Goal: Task Accomplishment & Management: Complete application form

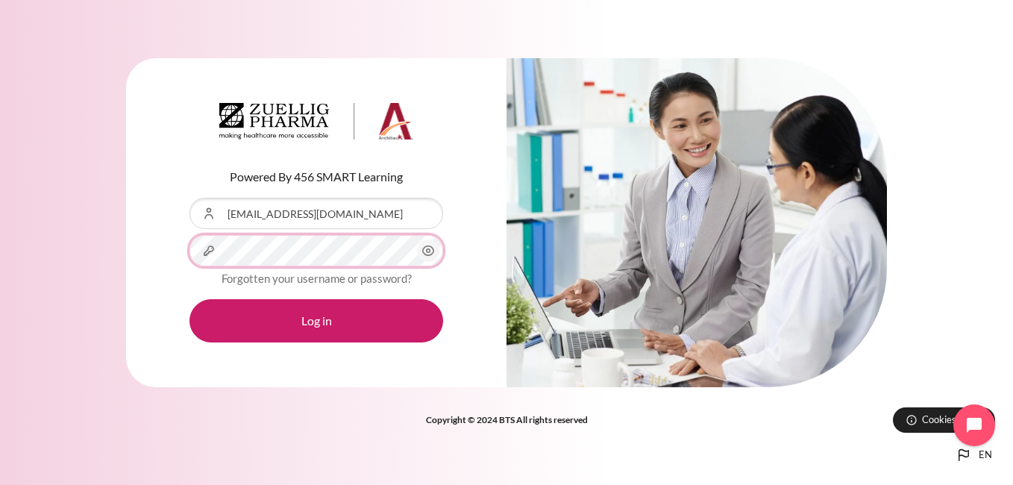
click at [189, 299] on button "Log in" at bounding box center [316, 320] width 254 height 43
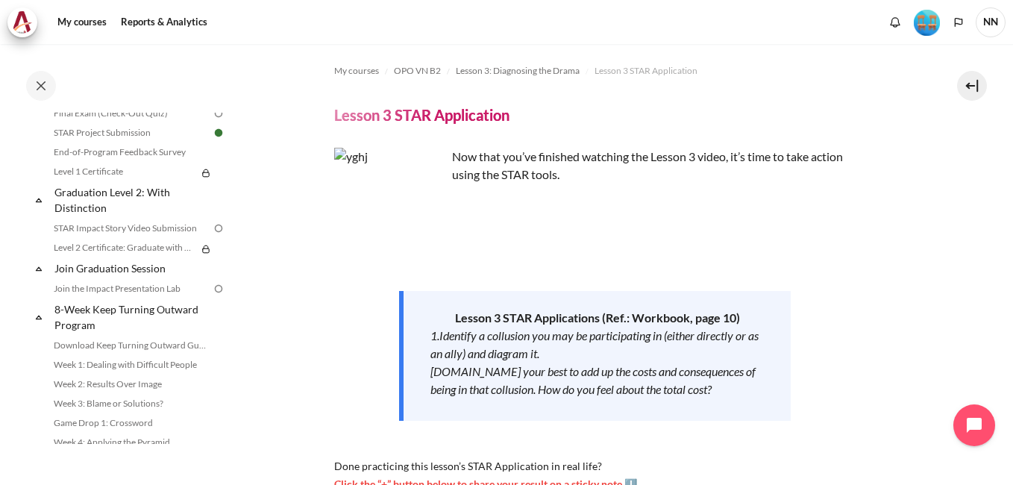
scroll to position [1593, 0]
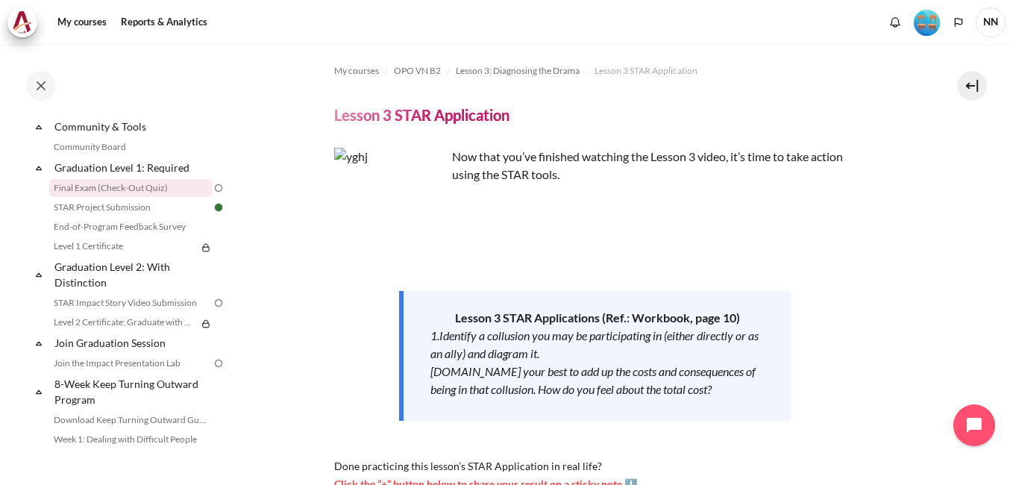
click at [144, 197] on link "Final Exam (Check-Out Quiz)" at bounding box center [130, 188] width 163 height 18
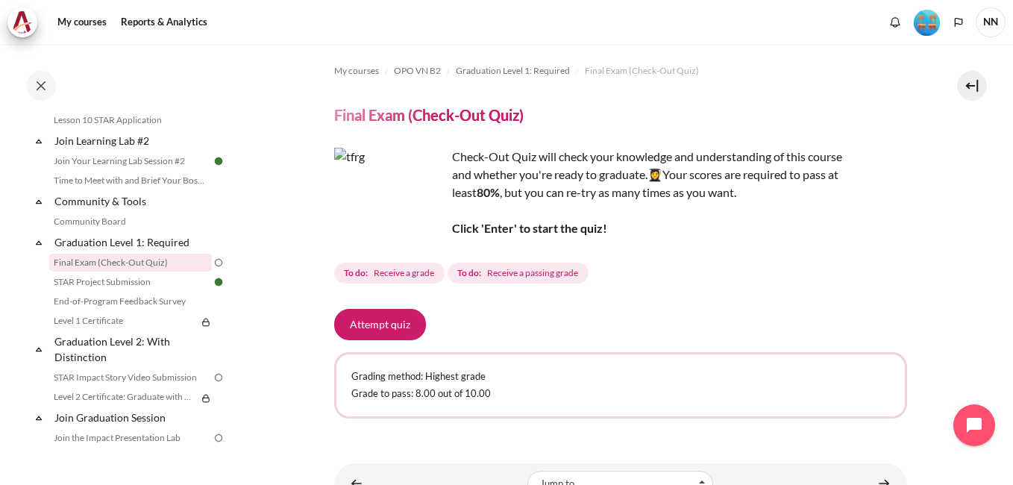
scroll to position [71, 0]
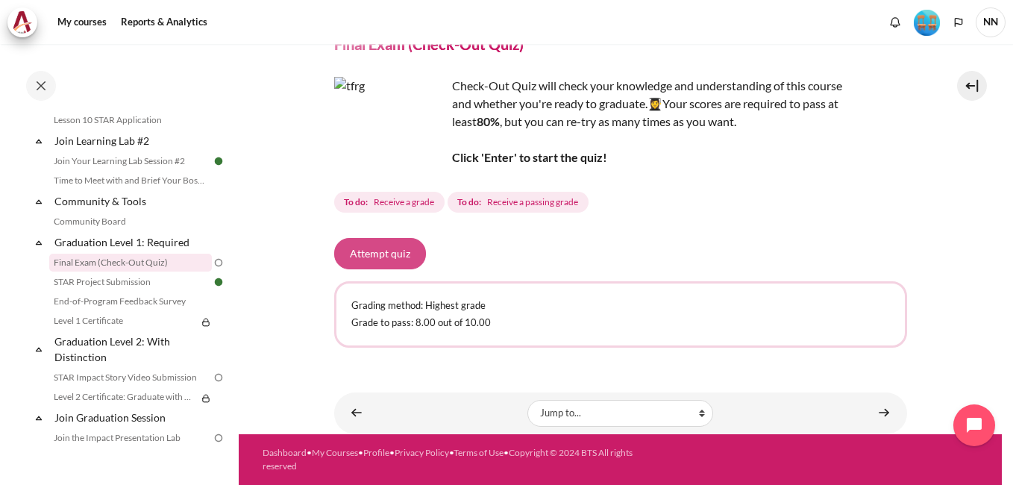
click at [395, 256] on button "Attempt quiz" at bounding box center [380, 253] width 92 height 31
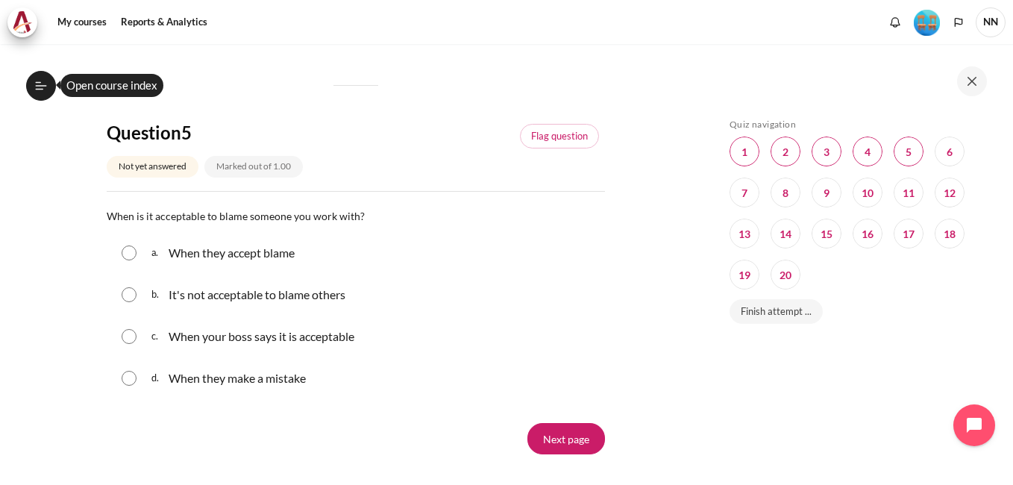
scroll to position [1599, 0]
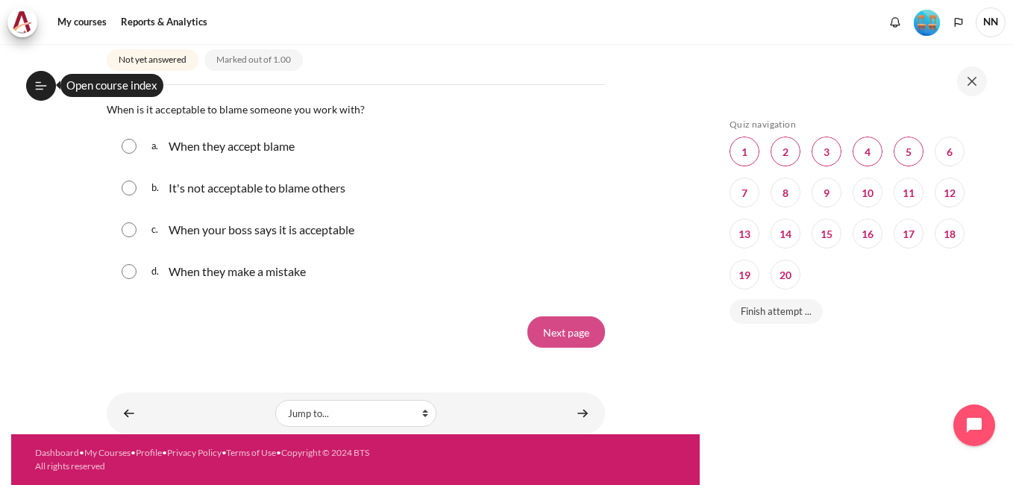
click at [579, 330] on input "Next page" at bounding box center [566, 331] width 78 height 31
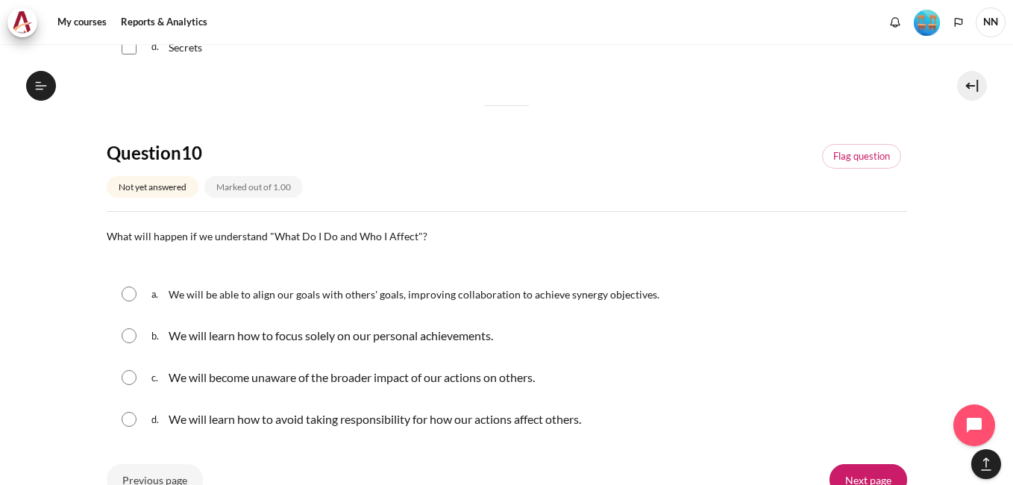
scroll to position [1492, 0]
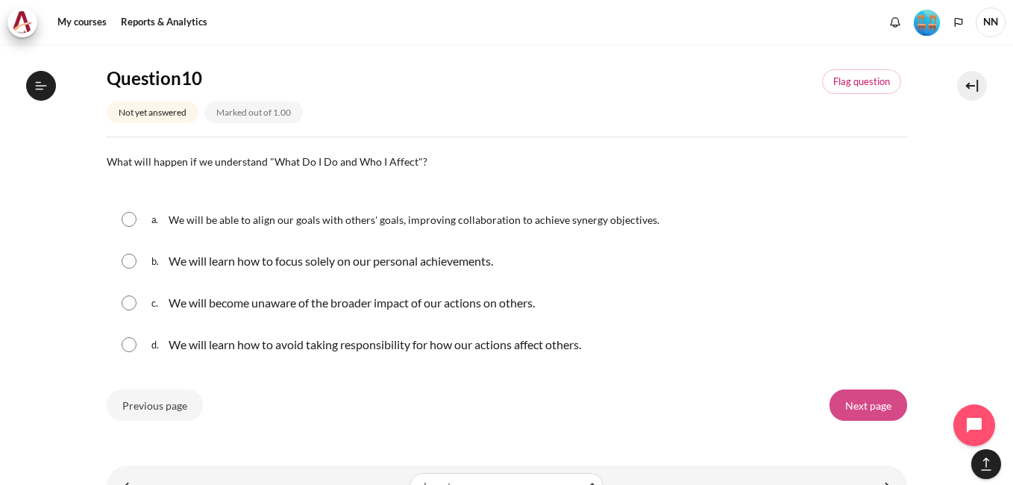
click at [866, 408] on input "Next page" at bounding box center [869, 404] width 78 height 31
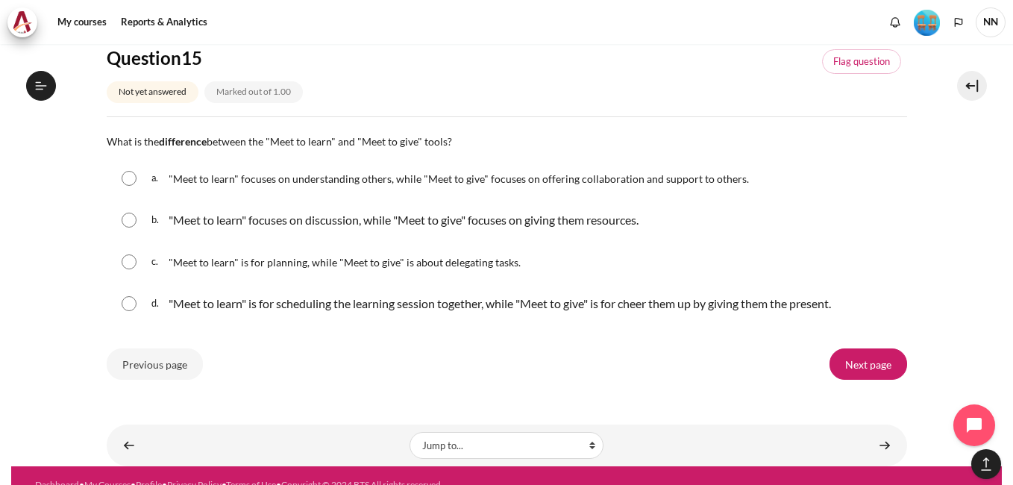
scroll to position [1492, 0]
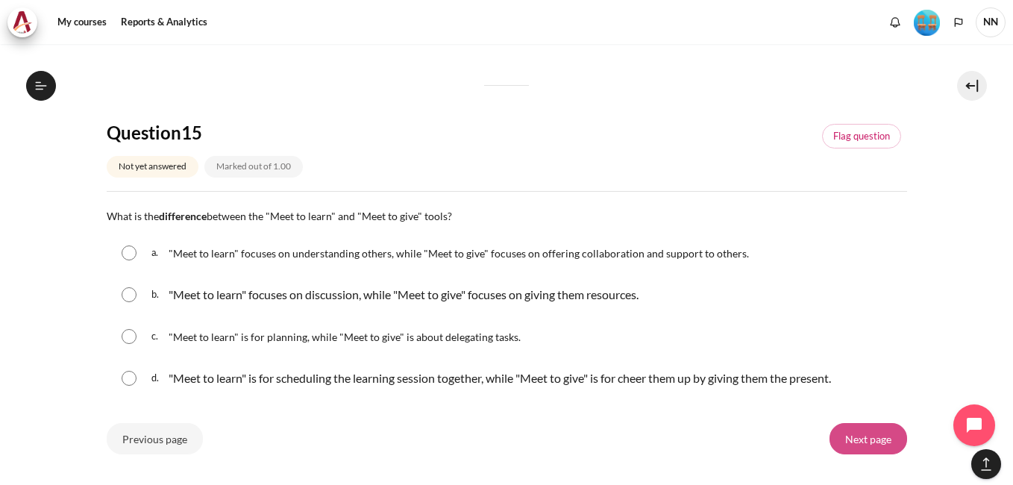
click at [859, 442] on input "Next page" at bounding box center [869, 438] width 78 height 31
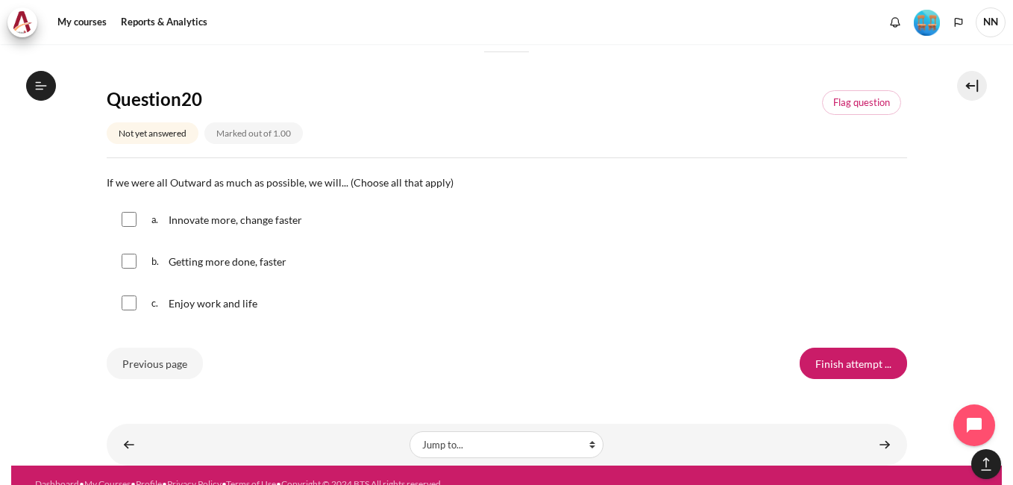
scroll to position [1459, 0]
